Goal: Find contact information: Find contact information

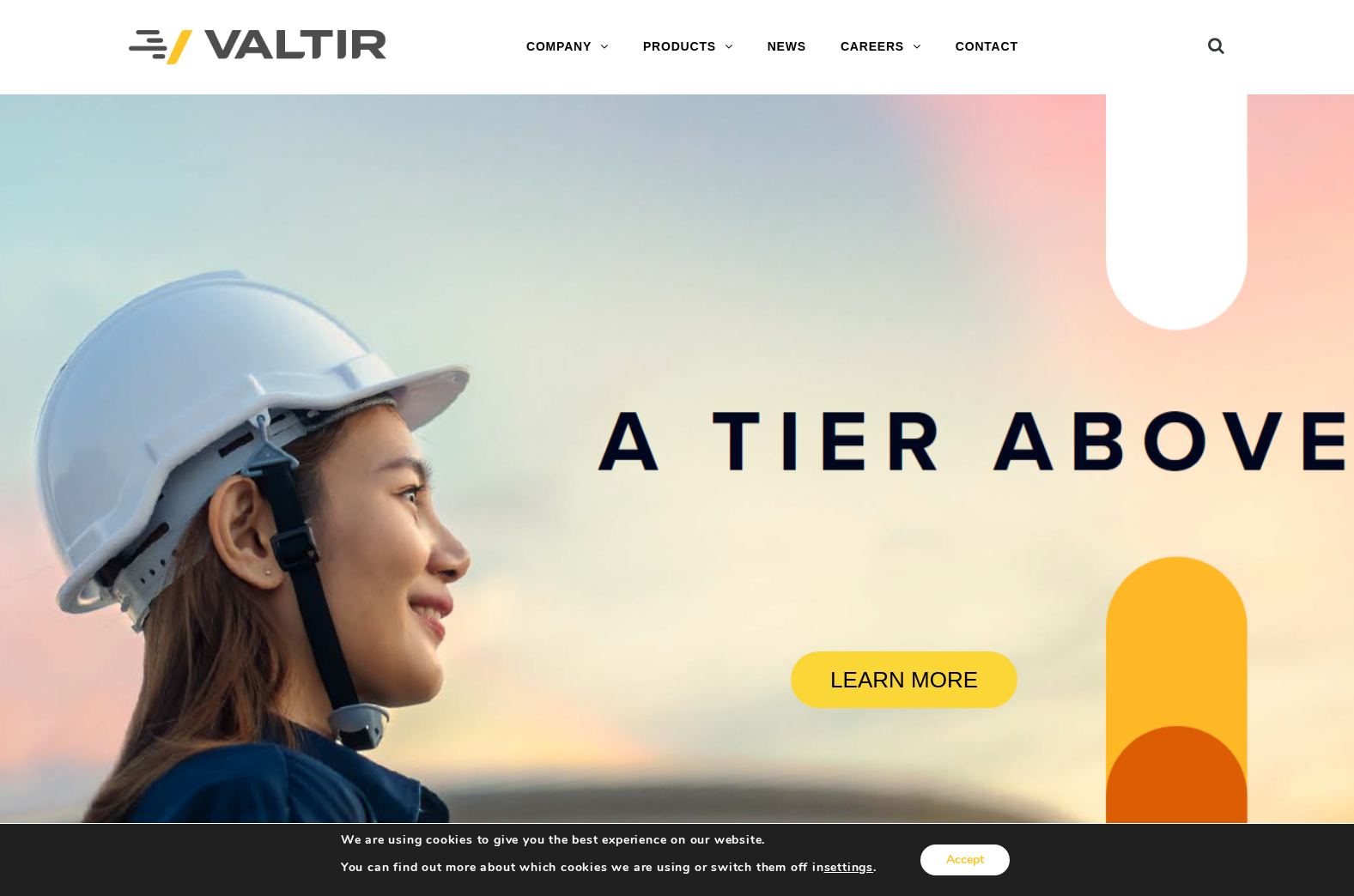
click at [957, 868] on button "Accept" at bounding box center [965, 860] width 89 height 31
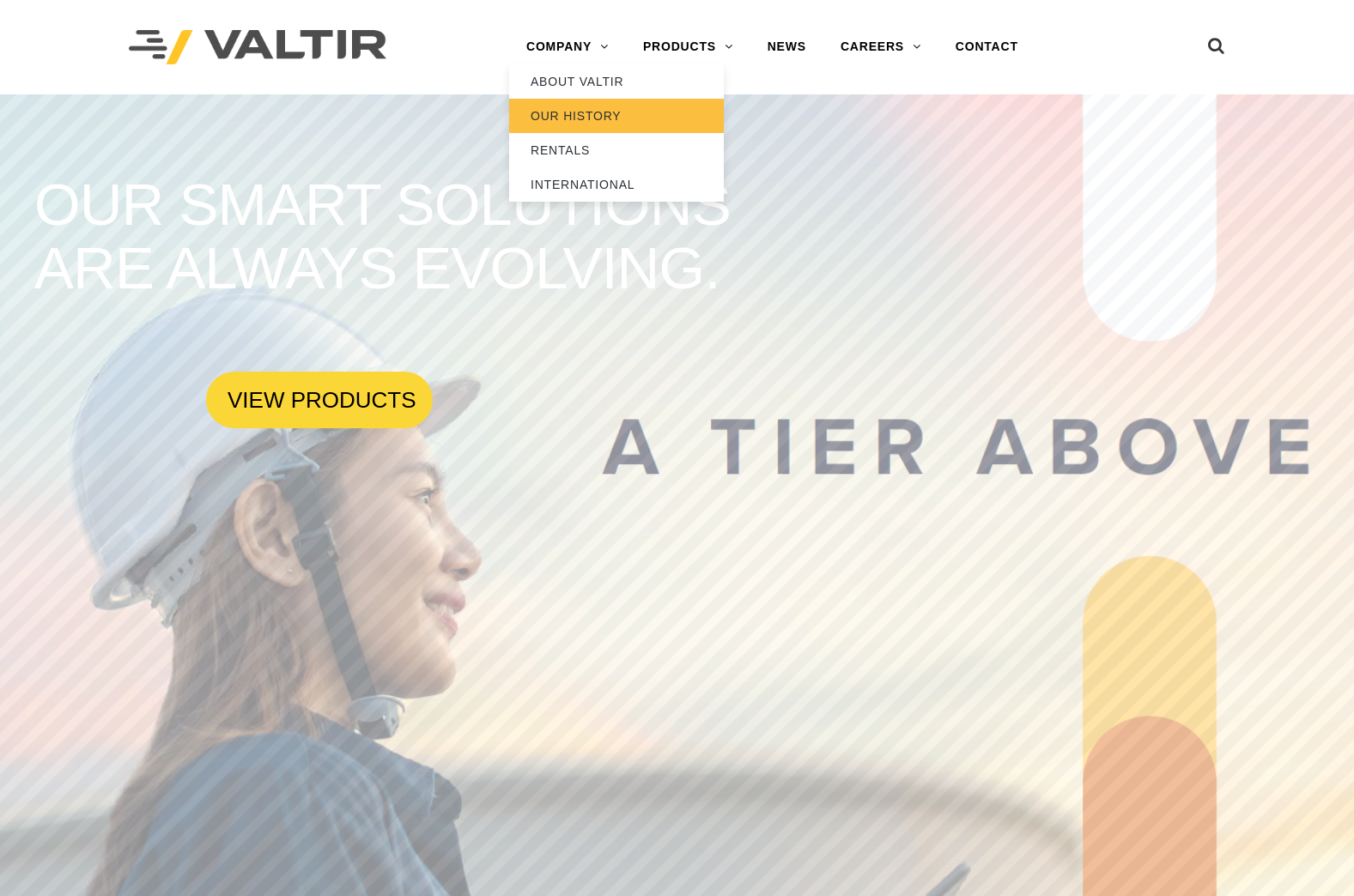
click at [589, 108] on link "OUR HISTORY" at bounding box center [617, 115] width 215 height 34
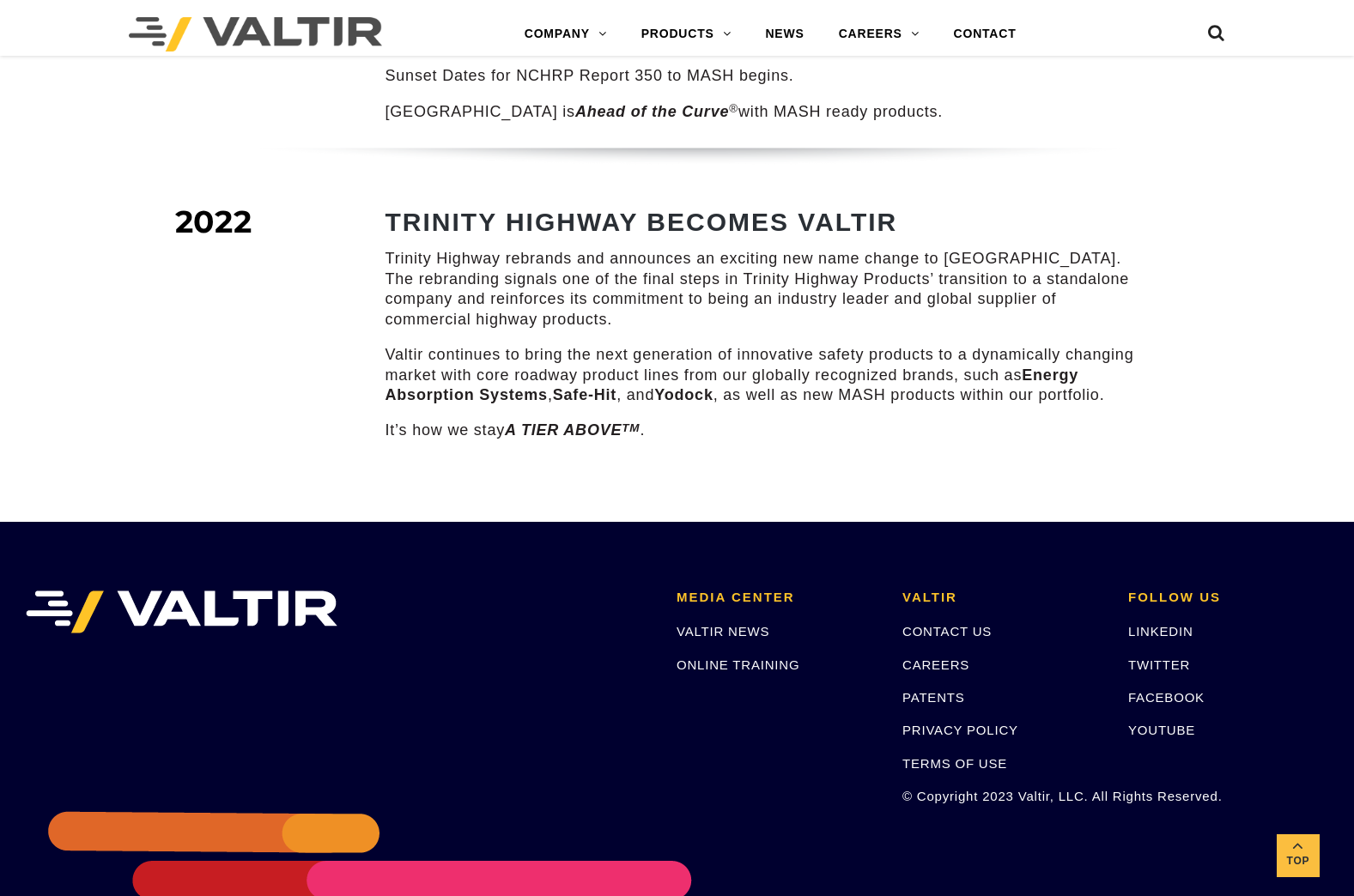
scroll to position [2404, 0]
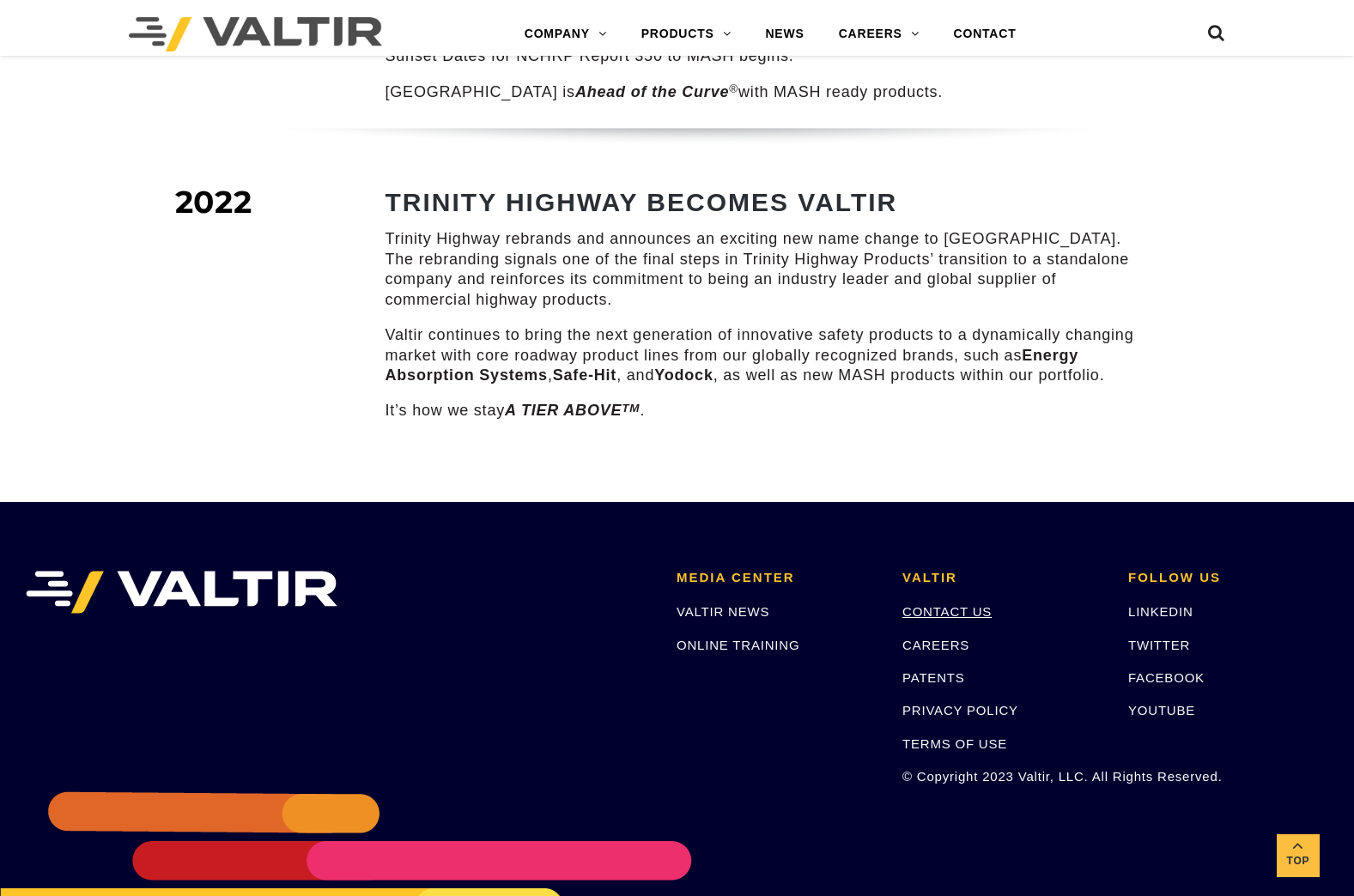
click at [960, 605] on link "CONTACT US" at bounding box center [947, 612] width 89 height 14
